Goal: Task Accomplishment & Management: Complete application form

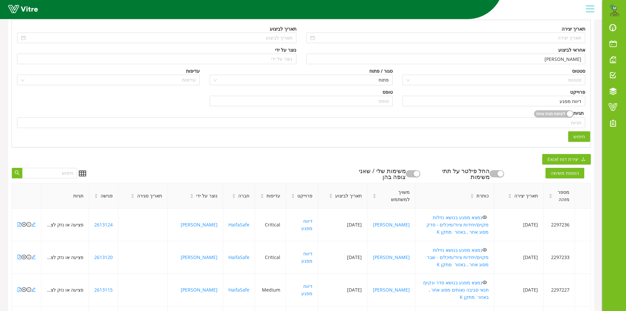
scroll to position [197, 0]
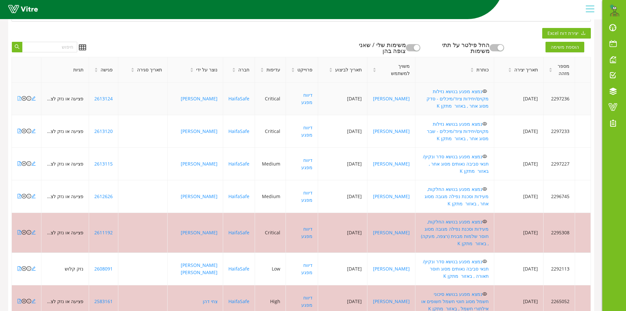
click at [19, 96] on icon "file-pdf" at bounding box center [19, 98] width 5 height 5
click at [24, 96] on icon "close-circle" at bounding box center [24, 98] width 5 height 5
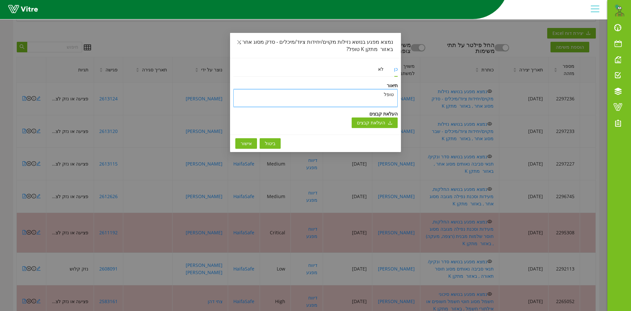
click at [341, 95] on textarea "טופל" at bounding box center [315, 98] width 164 height 18
type textarea "b"
type textarea "bh"
type textarea "bhx"
type textarea "bhxd"
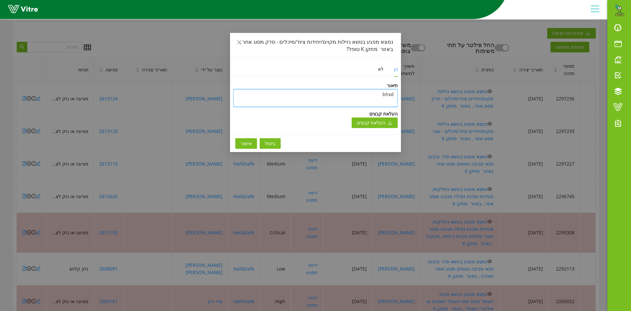
type textarea "bhxdr"
type textarea "bhxd"
type textarea "bhx"
type textarea "bh"
type textarea "b"
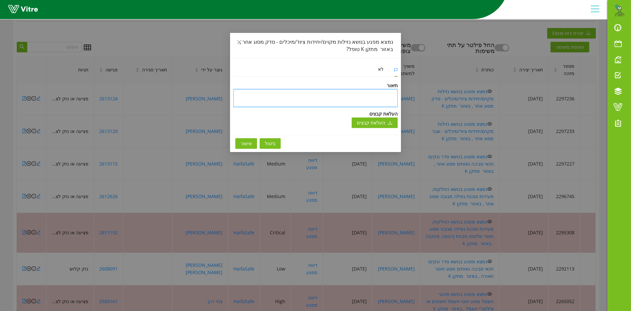
type textarea "נ"
type textarea "ני"
type textarea "ניס"
type textarea "ניסג"
type textarea "ניסגר"
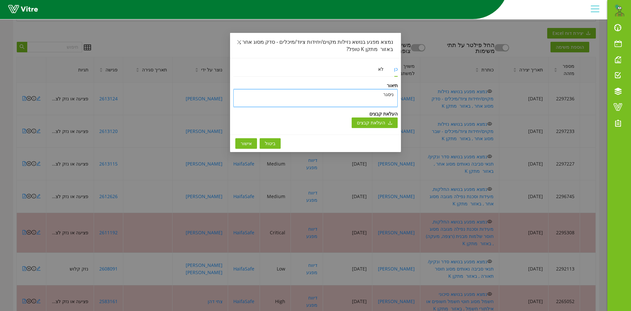
type textarea "ניסגר"
type textarea "ניסגר ה"
type textarea "ניסגר המ"
type textarea "ניסגר המפ"
type textarea "ניסגר המפג"
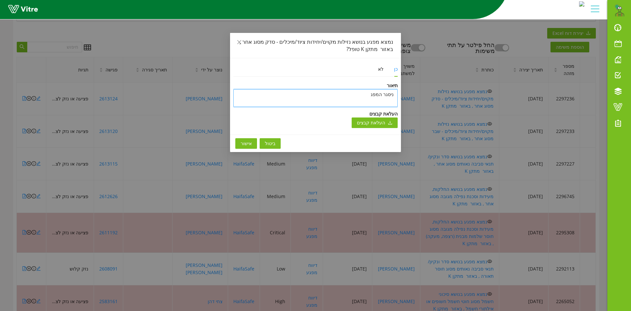
type textarea "ניסגר המפגע"
type textarea "ניסגר המפגע ת"
type textarea "ניסגר המפגע תו"
type textarea "ניסגר המפגע תוך"
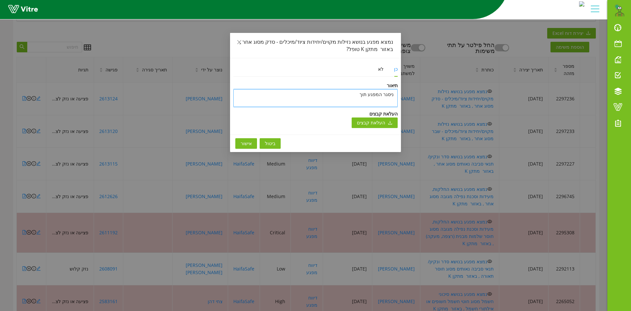
type textarea "ניסגר המפגע תוך"
type textarea "ניסגר המפגע תוך ה"
type textarea "ניסגר המפגע תוך הת"
type textarea "ניסגר המפגע תוך התי"
type textarea "ניסגר המפגע תוך התיי"
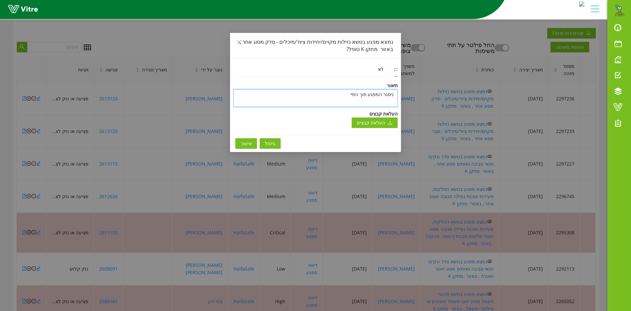
type textarea "ניסגר המפגע תוך התייע"
type textarea "ניסגר המפגע תוך התייעצ"
type textarea "ניסגר המפגע תוך התייעצו"
type textarea "ניסגר המפגע תוך התייעצות"
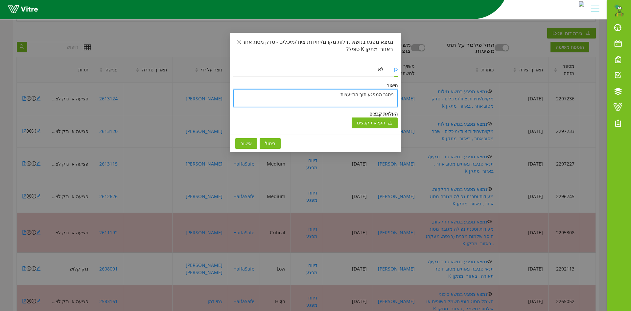
type textarea "ניסגר המפגע תוך התייעצות ע"
type textarea "ניסגר המפגע תוך התייעצות עם"
type textarea "ניסגר המפגע תוך התייעצות עם ק"
type textarea "ניסגר המפגע תוך התייעצות עם קו"
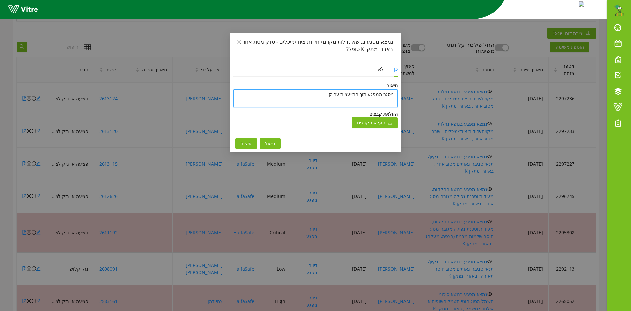
type textarea "ניסגר המפגע תוך התייעצות עם קוב"
type textarea "ניסגר המפגע תוך התייעצות עם [PERSON_NAME]"
type textarea "ניסגר המפגע תוך התייעצות עם [PERSON_NAME] כ"
type textarea "ניסגר המפגע תוך התייעצות עם [PERSON_NAME] כה"
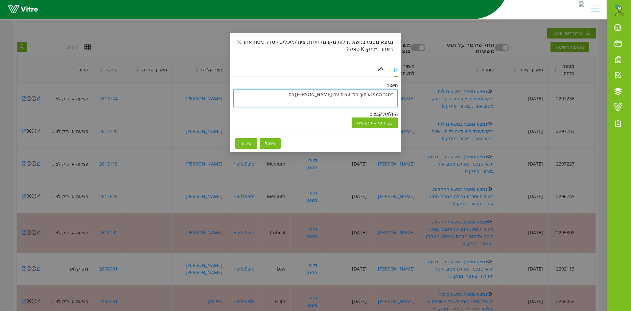
type textarea "ניסגר המפגע תוך התייעצות עם [PERSON_NAME]"
type textarea "ניסגר המפגע תוך התייעצות עם [PERSON_NAME] כה"
type textarea "ניסגר המפגע תוך התייעצות עם [PERSON_NAME]"
type textarea "ניסגר המפגע תוך התייעצות עם [PERSON_NAME] ו"
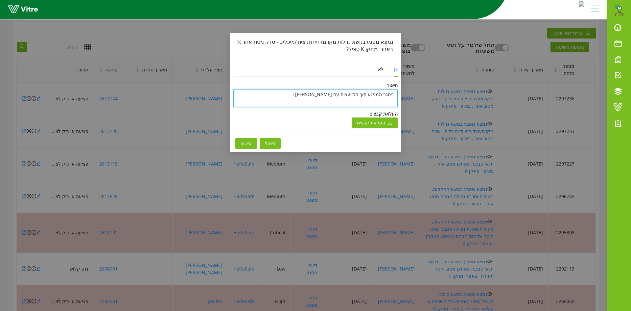
type textarea "ניסגר המפגע תוך התייעצות עם [PERSON_NAME] ומ"
type textarea "ניסגר המפגע תוך התייעצות עם [PERSON_NAME] ומת"
type textarea "ניסגר המפגע תוך התייעצות עם [PERSON_NAME] ומתן"
type textarea "ניסגר המפגע תוך התייעצות עם [PERSON_NAME] ומתן ג"
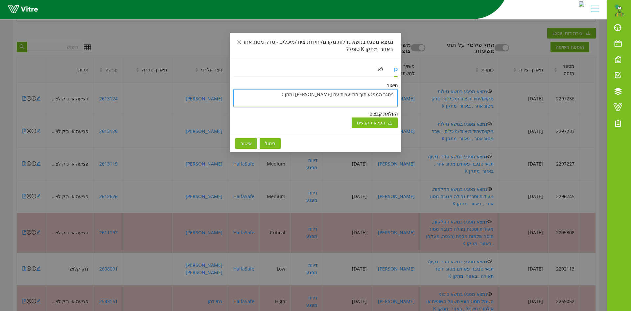
type textarea "ניסגר המפגע תוך התייעצות עם [PERSON_NAME] ומתן גר"
type textarea "ניסגר המפגע תוך התייעצות עם [PERSON_NAME] ומתן גרש"
type textarea "ניסגר המפגע תוך התייעצות עם [PERSON_NAME] ומתן גרשו"
type textarea "ניסגר המפגע תוך התייעצות עם [PERSON_NAME] ומתן [PERSON_NAME]"
click at [286, 94] on textarea "ניסגר המפגע תוך התייעצות עם [PERSON_NAME] ומתן [PERSON_NAME]" at bounding box center [315, 98] width 164 height 18
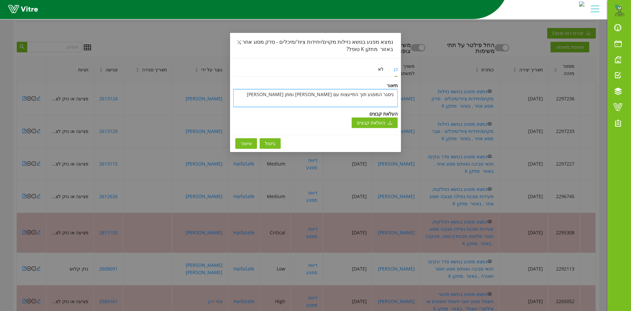
click at [286, 94] on textarea "ניסגר המפגע תוך התייעצות עם [PERSON_NAME] ומתן [PERSON_NAME]" at bounding box center [315, 98] width 164 height 18
type textarea "ניסגר המפגע תוך התייעצות עם [PERSON_NAME] ומתן [PERSON_NAME]"
click at [245, 145] on span "אישור" at bounding box center [246, 143] width 11 height 7
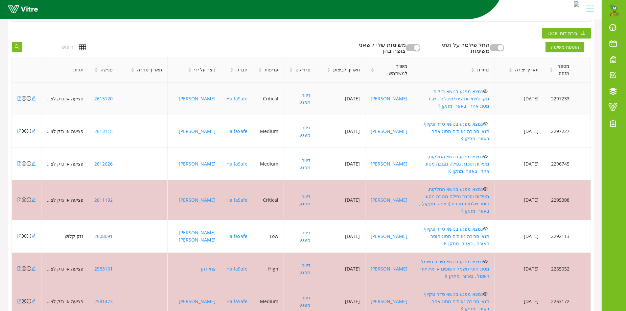
click at [18, 97] on icon "file-pdf" at bounding box center [20, 98] width 4 height 5
click at [23, 96] on icon "close-circle" at bounding box center [24, 98] width 5 height 5
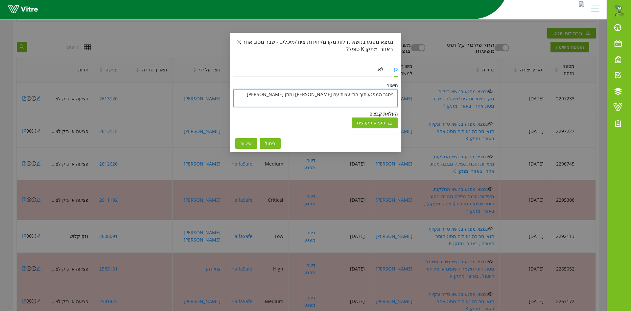
click at [254, 93] on textarea "ניסגר המפגע תוך התייעצות עם [PERSON_NAME] ומתן [PERSON_NAME]" at bounding box center [315, 98] width 164 height 18
paste textarea "ניסגר המפגע תוך התייעצות עם [PERSON_NAME] ומתן [PERSON_NAME]"
type textarea "ניסגר המפגע תוך התייעצות עם [PERSON_NAME] ומתן [PERSON_NAME]"
click at [250, 144] on span "אישור" at bounding box center [246, 143] width 11 height 7
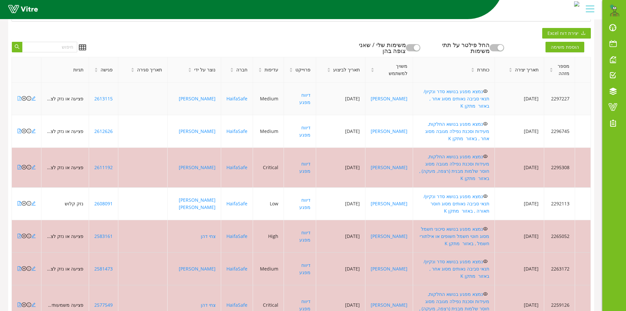
click at [19, 96] on icon "file-pdf" at bounding box center [19, 98] width 5 height 5
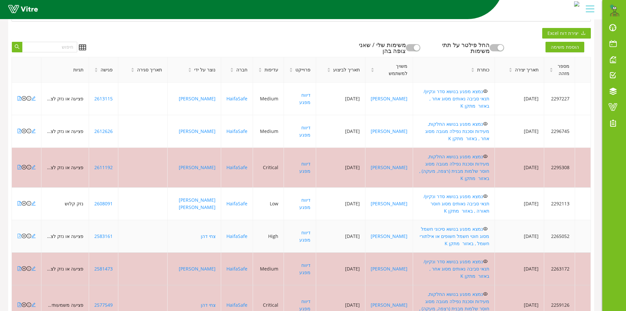
click at [19, 233] on icon "file-pdf" at bounding box center [19, 235] width 5 height 5
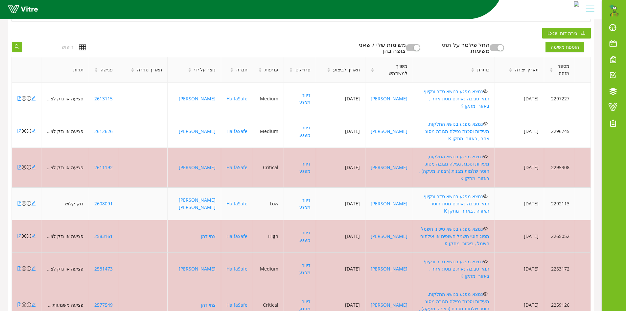
click at [19, 201] on icon "file-pdf" at bounding box center [19, 203] width 5 height 5
click at [19, 96] on icon "file-pdf" at bounding box center [19, 98] width 5 height 5
click at [18, 129] on icon "file-pdf" at bounding box center [19, 131] width 5 height 5
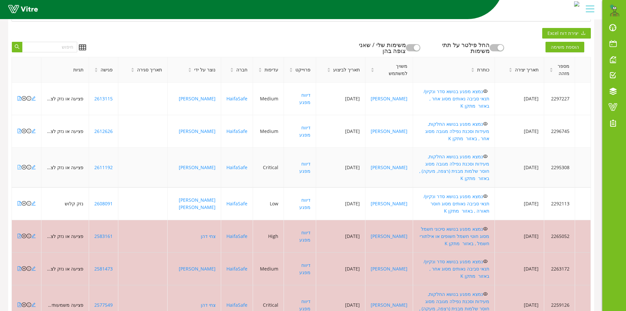
click at [18, 165] on icon "file-pdf" at bounding box center [19, 167] width 5 height 5
